Goal: Find specific page/section: Find specific page/section

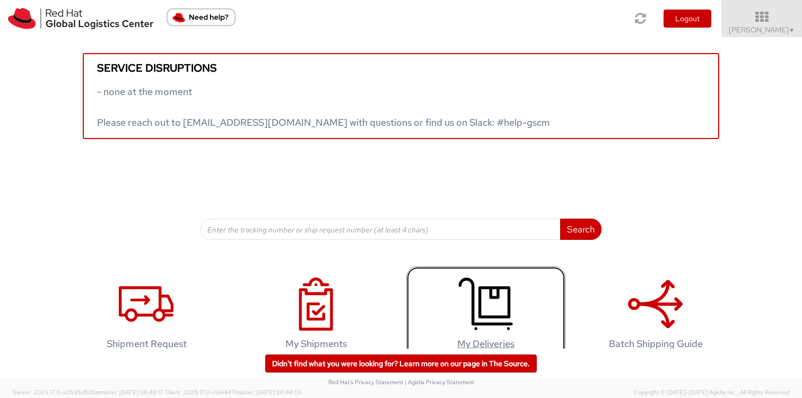
click at [472, 296] on use at bounding box center [486, 304] width 54 height 53
